Goal: Information Seeking & Learning: Learn about a topic

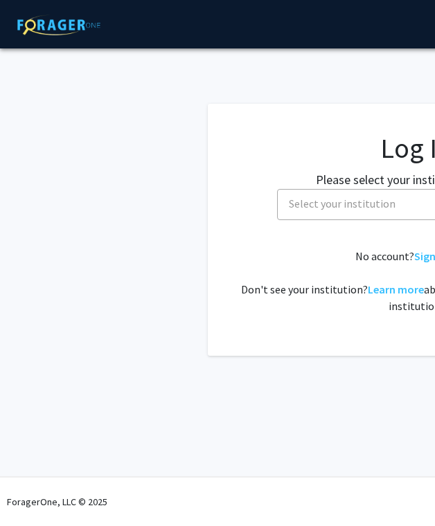
select select
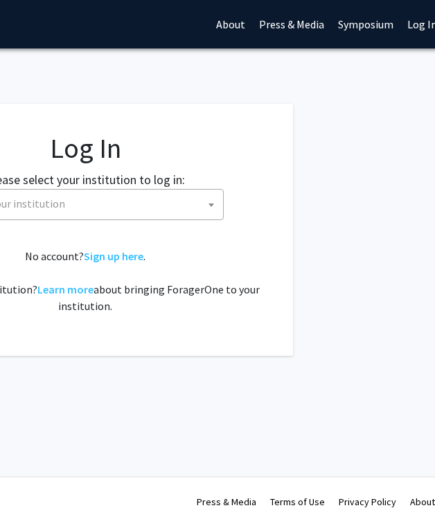
click at [208, 207] on span "Select your institution" at bounding box center [85, 204] width 277 height 31
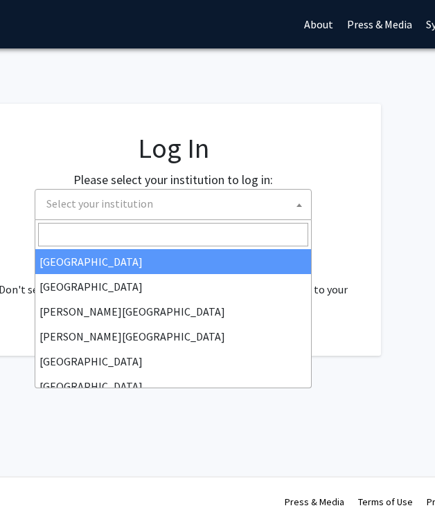
scroll to position [0, 242]
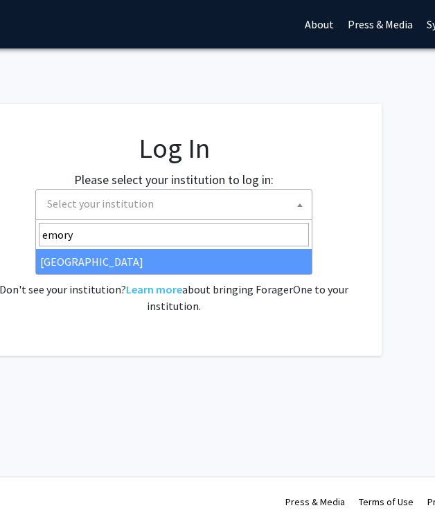
type input "emory"
select select "12"
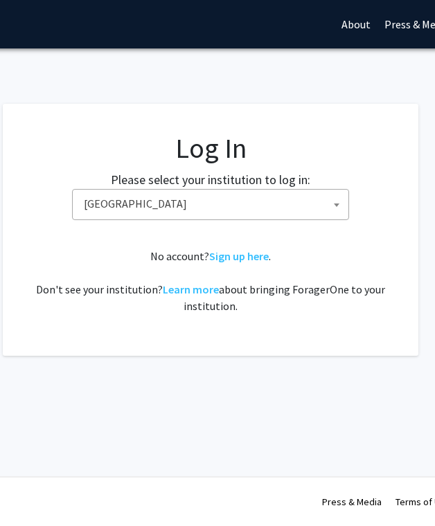
scroll to position [0, 200]
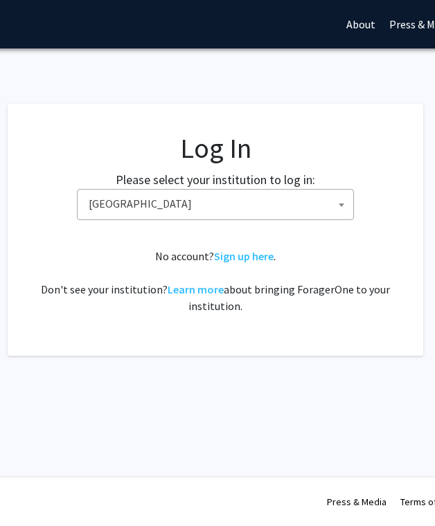
click at [236, 212] on span "[GEOGRAPHIC_DATA]" at bounding box center [218, 204] width 270 height 28
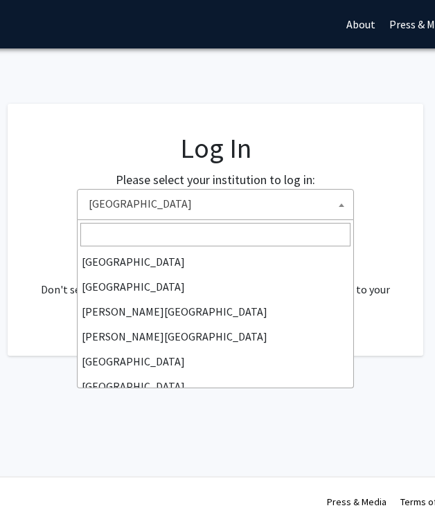
scroll to position [125, 0]
click at [236, 212] on span "[GEOGRAPHIC_DATA]" at bounding box center [218, 204] width 270 height 28
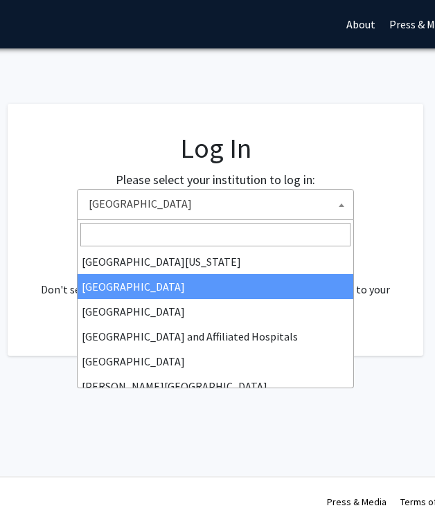
click at [404, 237] on fg-card "Log In Please select your institution to log in: [GEOGRAPHIC_DATA] [GEOGRAPHIC_…" at bounding box center [215, 230] width 415 height 252
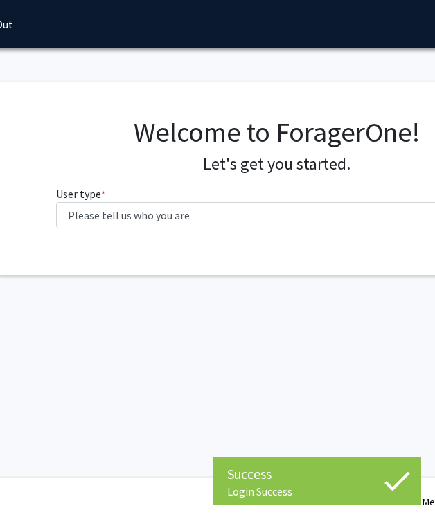
scroll to position [0, 153]
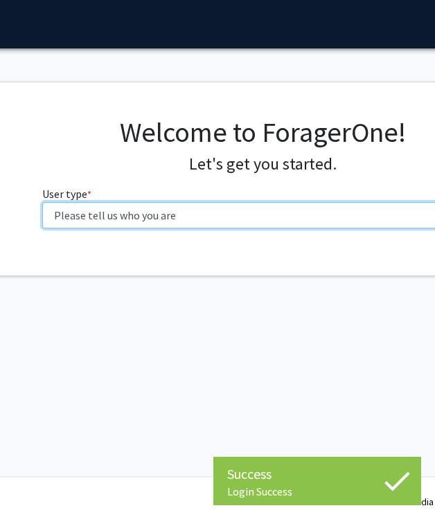
click at [302, 208] on select "Please tell us who you are Undergraduate Student Master's Student Doctoral Cand…" at bounding box center [262, 215] width 441 height 26
select select "1: undergrad"
click at [42, 202] on select "Please tell us who you are Undergraduate Student Master's Student Doctoral Cand…" at bounding box center [262, 215] width 441 height 26
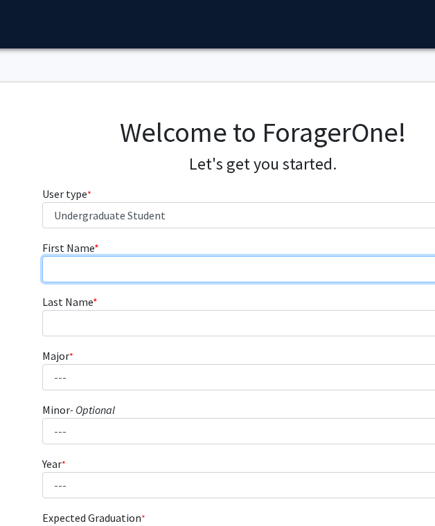
click at [251, 271] on input "First Name * required" at bounding box center [262, 269] width 441 height 26
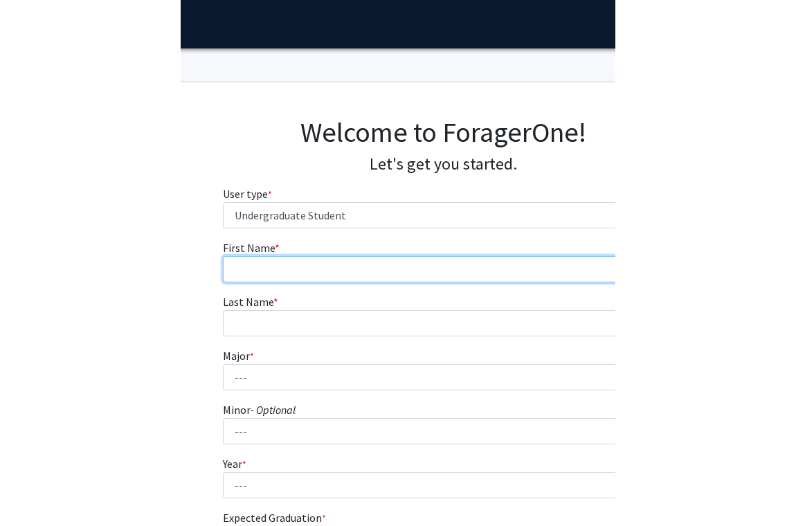
scroll to position [0, 35]
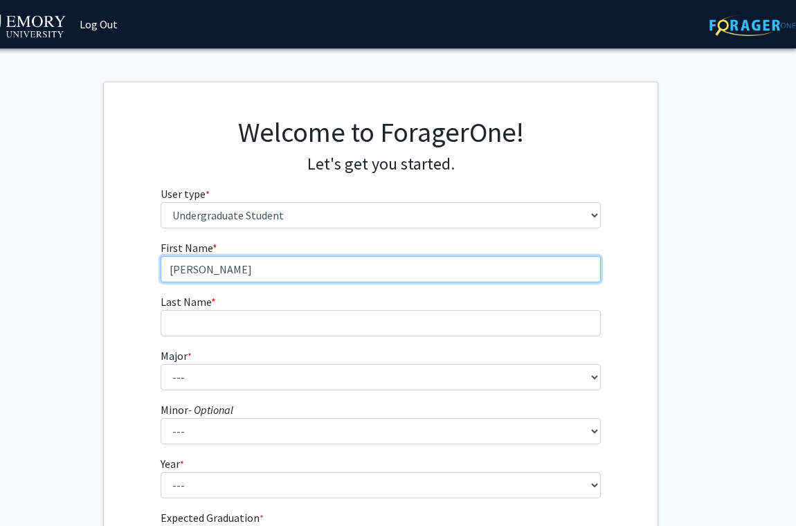
type input "[PERSON_NAME]"
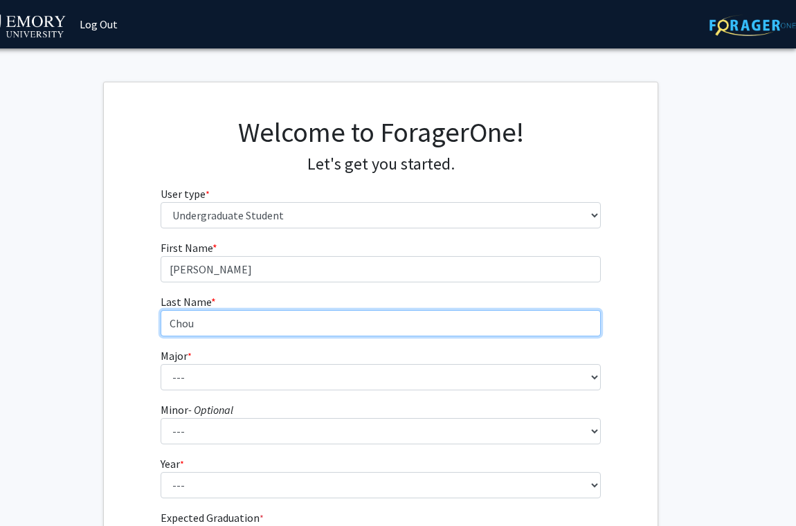
type input "Chou"
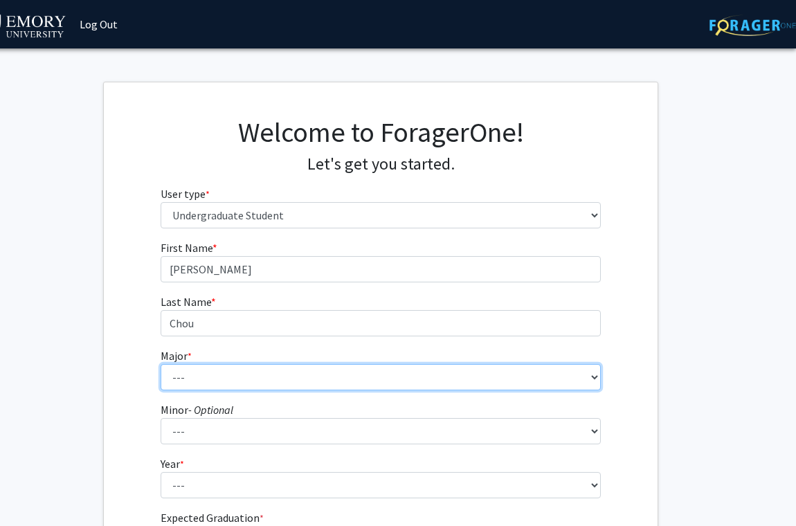
click at [314, 381] on select "--- Accounting African American Studies African Studies American Studies Analyt…" at bounding box center [381, 377] width 441 height 26
select select "1: 962"
click at [161, 364] on select "--- Accounting African American Studies African Studies American Studies Analyt…" at bounding box center [381, 377] width 441 height 26
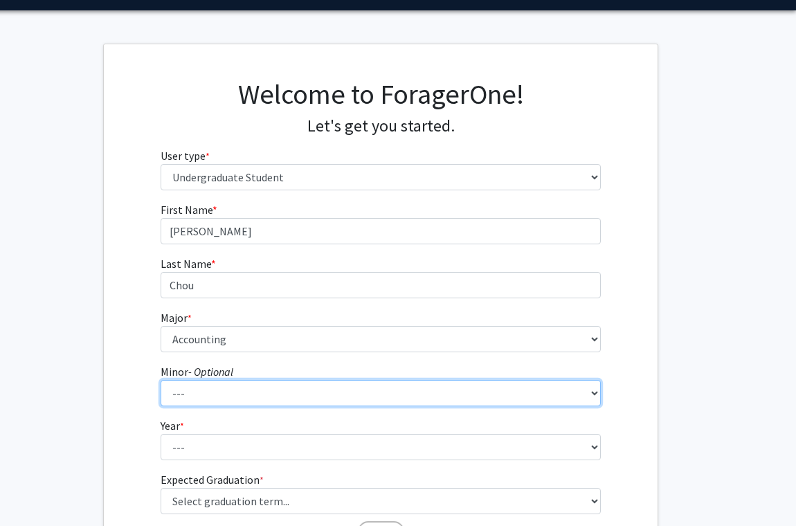
click at [183, 397] on select "--- African American Studies African Studies American Studies Ancient Mediterra…" at bounding box center [381, 393] width 441 height 26
click at [235, 392] on select "--- African American Studies African Studies American Studies Ancient Mediterra…" at bounding box center [381, 393] width 441 height 26
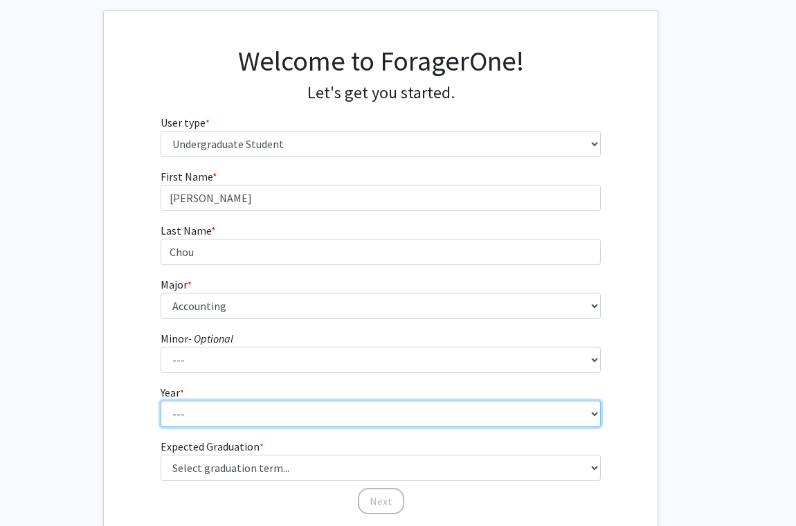
click at [194, 408] on select "--- First-year Sophomore Junior Senior Postbaccalaureate Certificate" at bounding box center [381, 414] width 441 height 26
select select "1: first-year"
click at [161, 401] on select "--- First-year Sophomore Junior Senior Postbaccalaureate Certificate" at bounding box center [381, 414] width 441 height 26
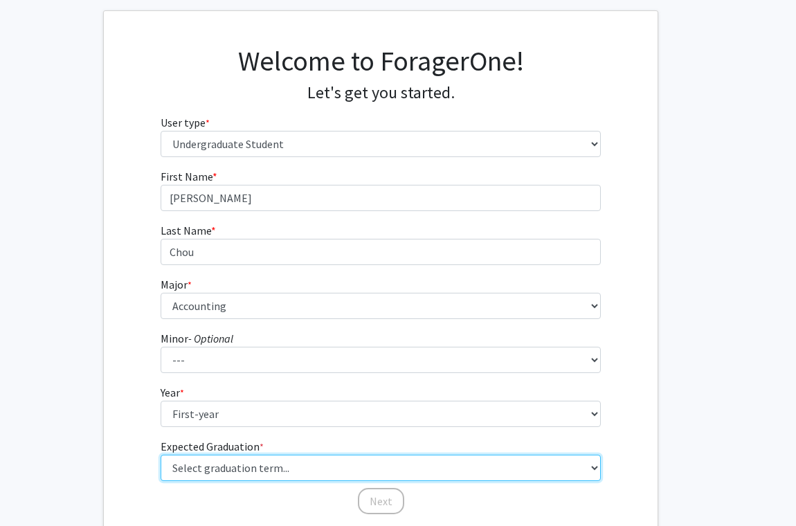
click at [225, 474] on select "Select graduation term... Spring 2025 Summer 2025 Fall 2025 Winter 2025 Spring …" at bounding box center [381, 468] width 441 height 26
select select "17: spring_2029"
click at [161, 455] on select "Select graduation term... Spring 2025 Summer 2025 Fall 2025 Winter 2025 Spring …" at bounding box center [381, 468] width 441 height 26
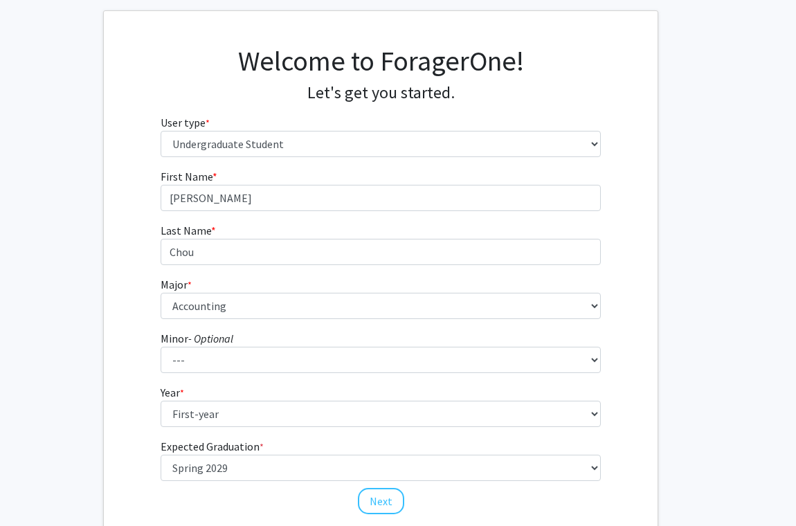
click at [75, 403] on fg-get-started "Welcome to ForagerOne! Let's get you started. User type * required Please tell …" at bounding box center [380, 281] width 831 height 542
click at [384, 504] on button "Next" at bounding box center [381, 501] width 46 height 26
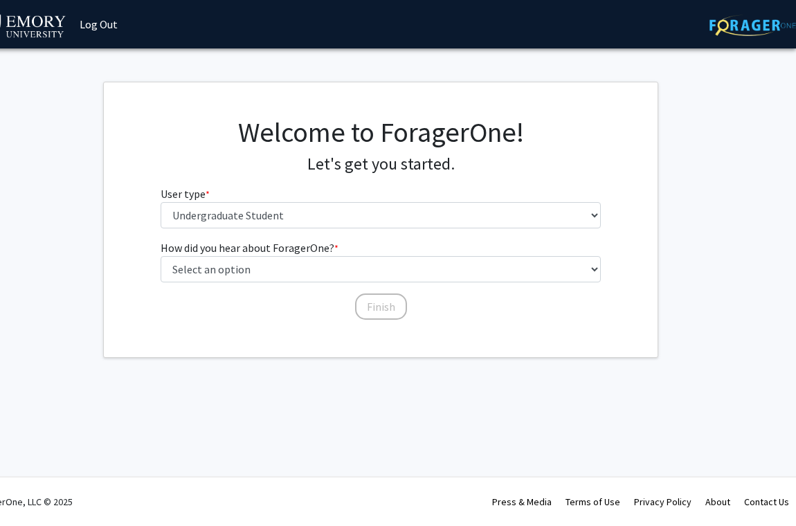
scroll to position [0, 35]
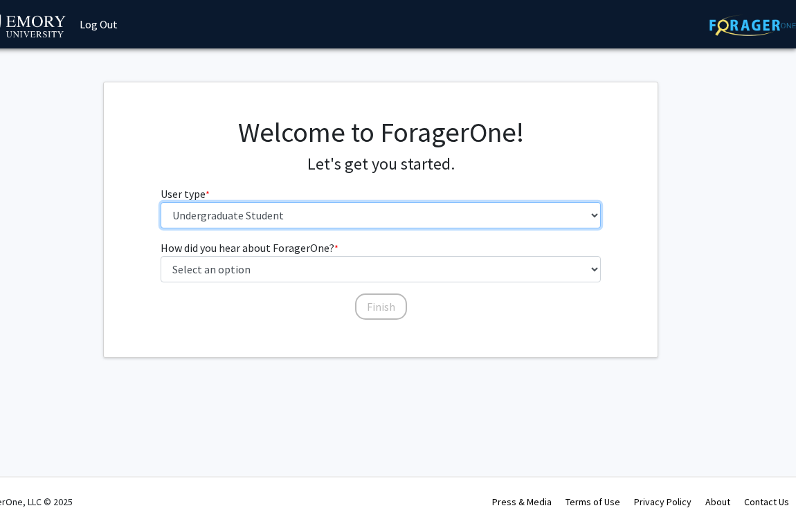
click at [387, 222] on select "Please tell us who you are Undergraduate Student Master's Student Doctoral Cand…" at bounding box center [381, 215] width 441 height 26
click at [161, 202] on select "Please tell us who you are Undergraduate Student Master's Student Doctoral Cand…" at bounding box center [381, 215] width 441 height 26
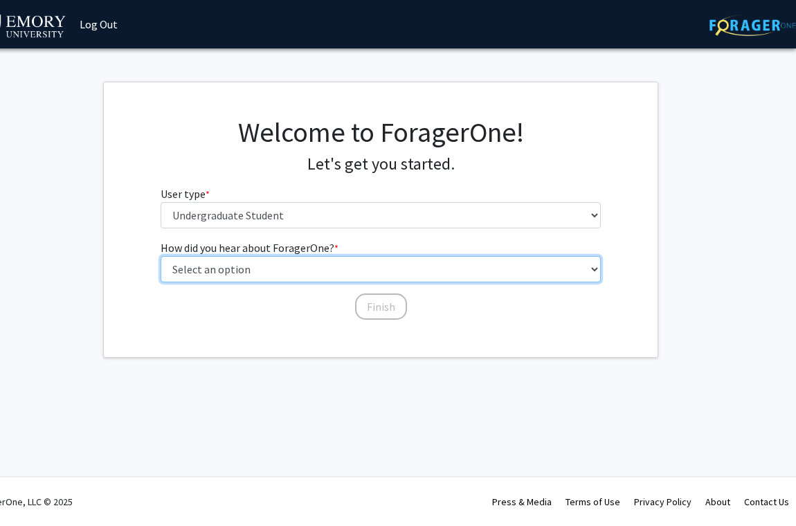
click at [376, 275] on select "Select an option Peer/student recommendation Faculty/staff recommendation Unive…" at bounding box center [381, 269] width 441 height 26
select select "3: university_website"
click at [161, 256] on select "Select an option Peer/student recommendation Faculty/staff recommendation Unive…" at bounding box center [381, 269] width 441 height 26
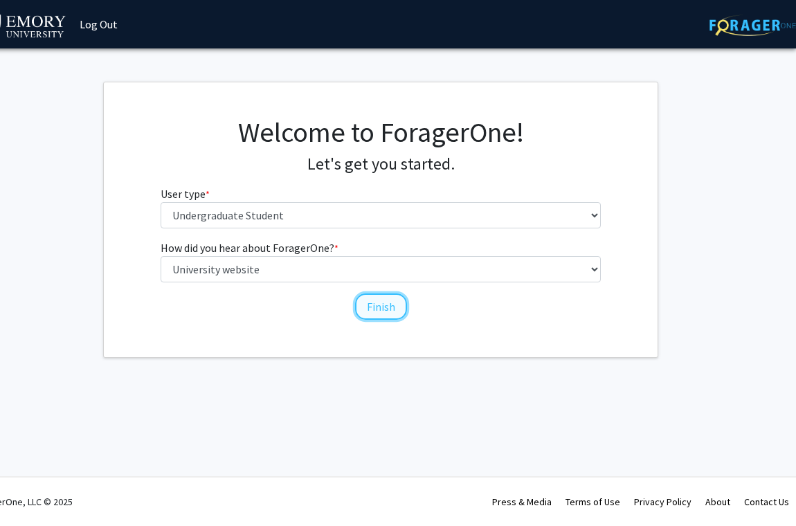
click at [377, 307] on button "Finish" at bounding box center [381, 307] width 52 height 26
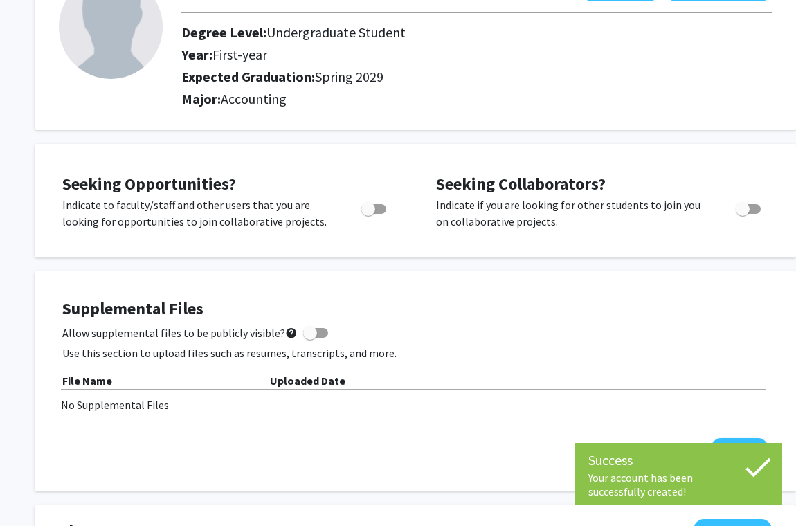
scroll to position [5, 0]
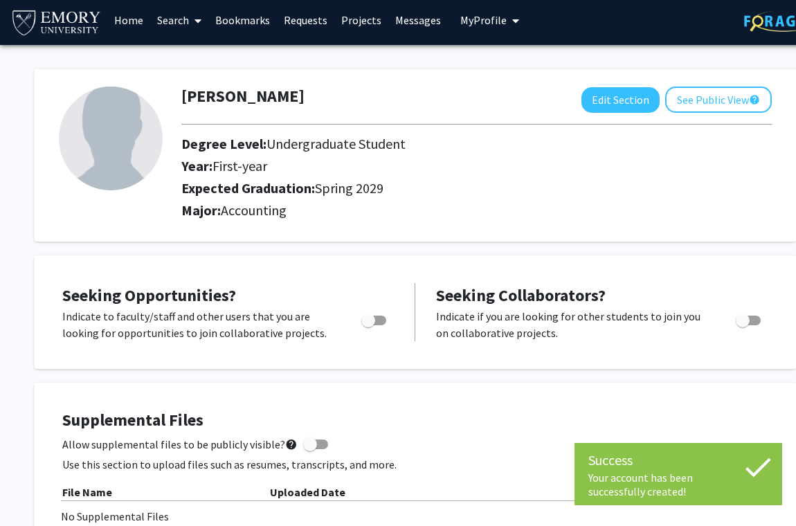
click at [361, 24] on link "Projects" at bounding box center [361, 20] width 54 height 48
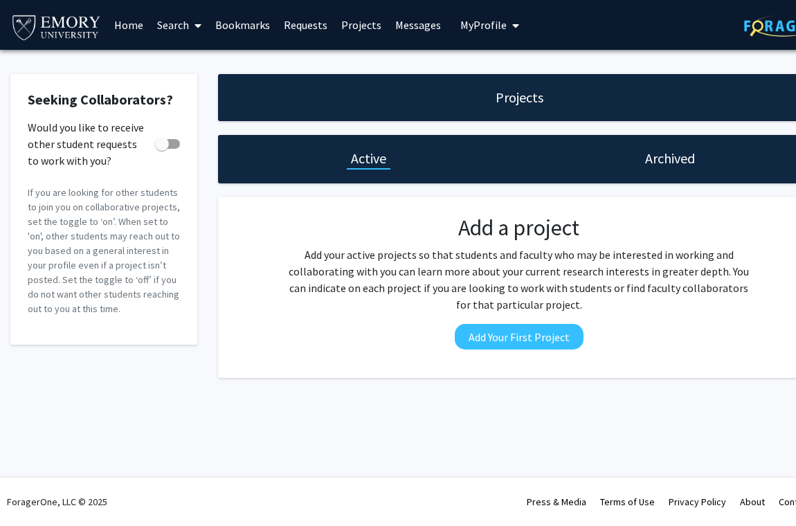
click at [178, 23] on link "Search" at bounding box center [179, 25] width 58 height 48
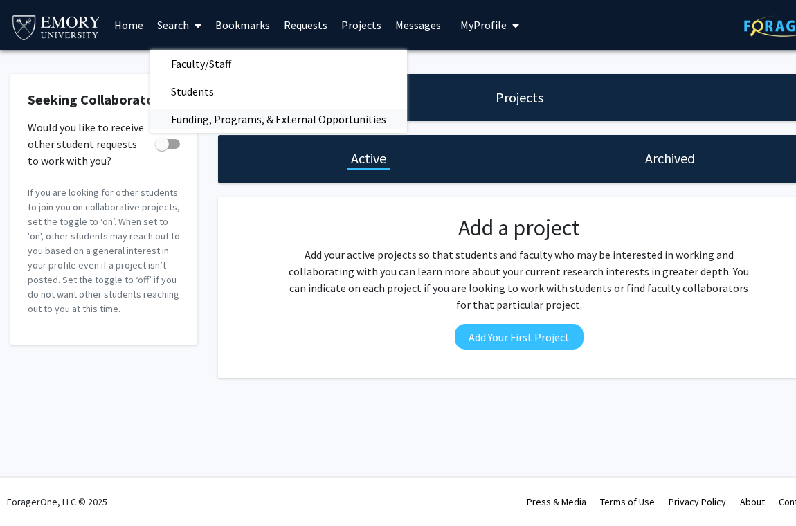
click at [193, 121] on span "Funding, Programs, & External Opportunities" at bounding box center [278, 119] width 257 height 28
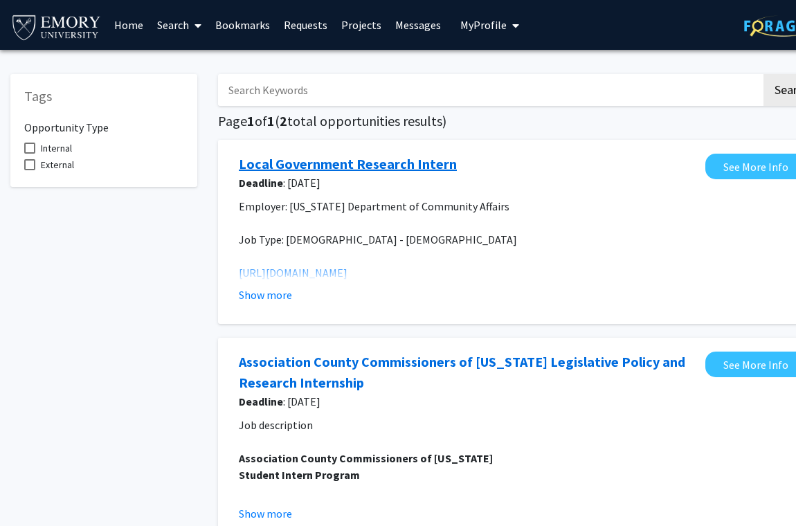
scroll to position [0, 35]
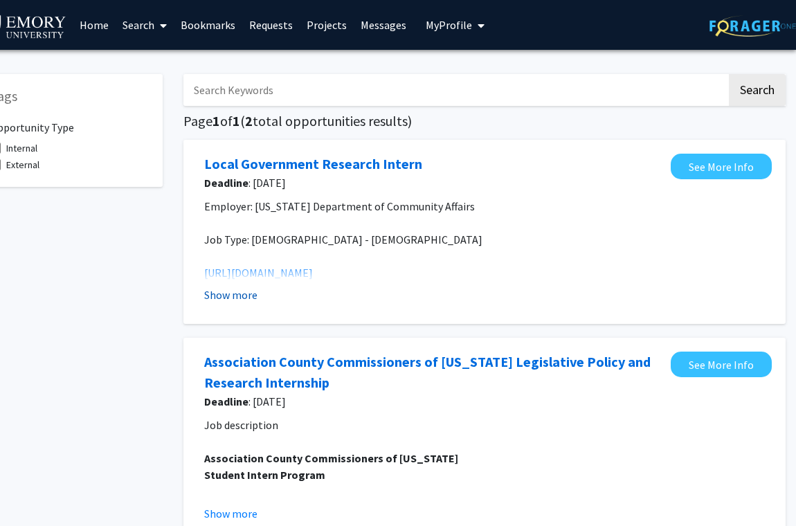
click at [222, 299] on button "Show more" at bounding box center [230, 295] width 53 height 17
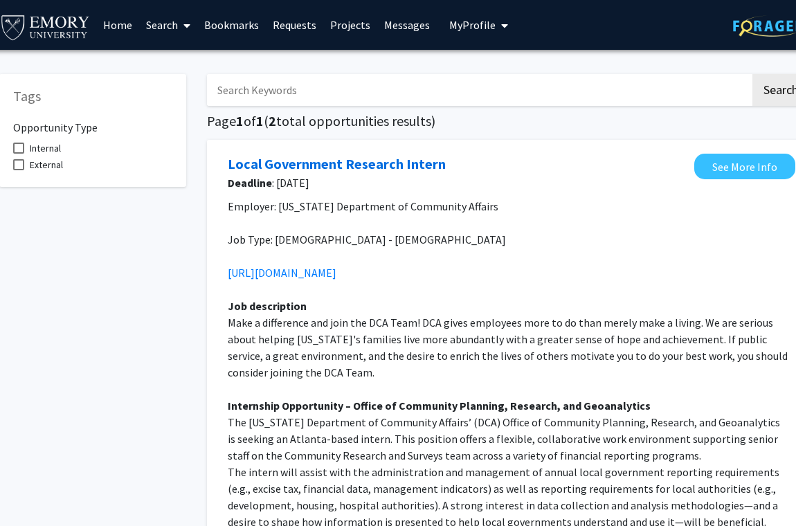
scroll to position [0, 0]
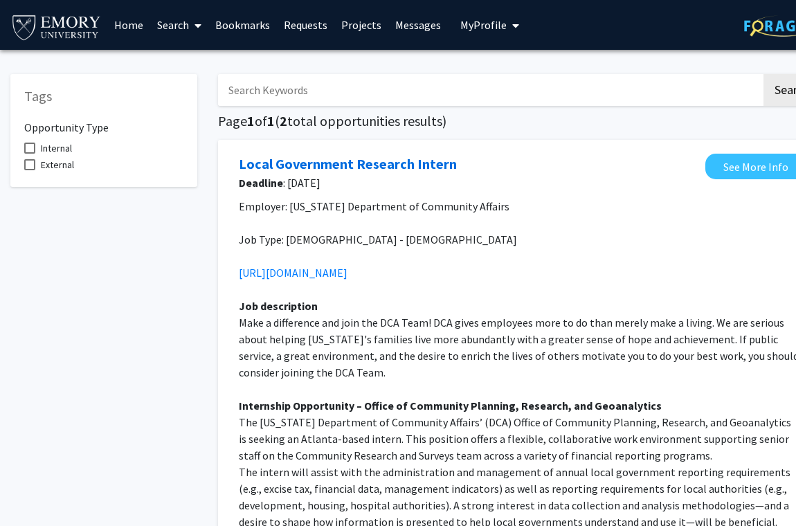
click at [161, 28] on link "Search" at bounding box center [179, 25] width 58 height 48
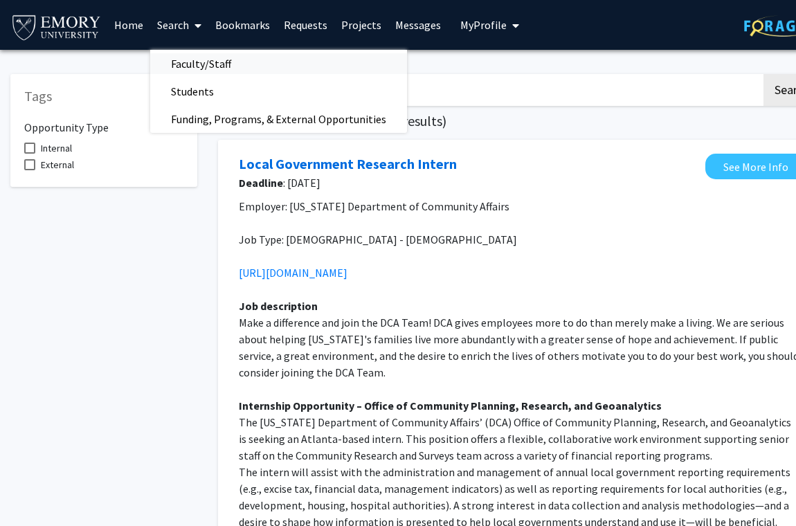
click at [182, 73] on span "Faculty/Staff" at bounding box center [201, 64] width 102 height 28
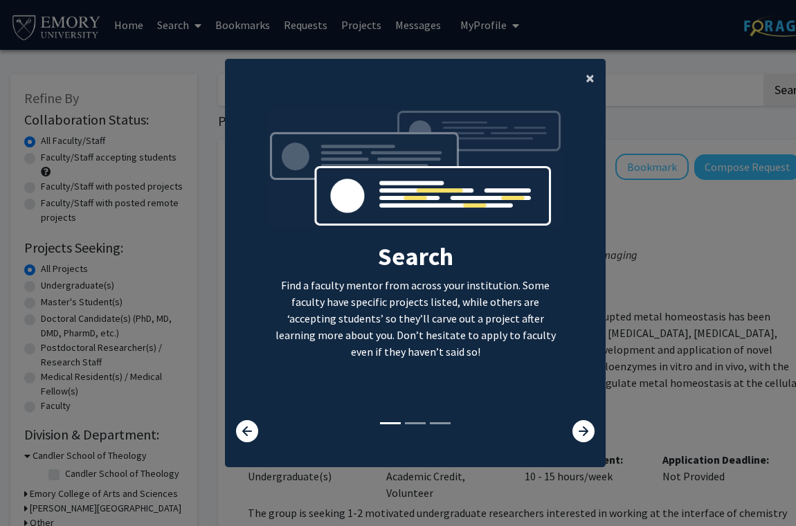
click at [434, 75] on span "×" at bounding box center [590, 77] width 9 height 21
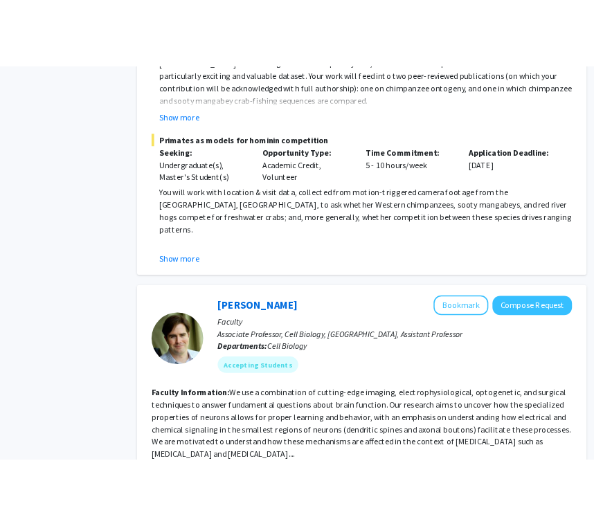
scroll to position [2059, 35]
